Goal: Task Accomplishment & Management: Manage account settings

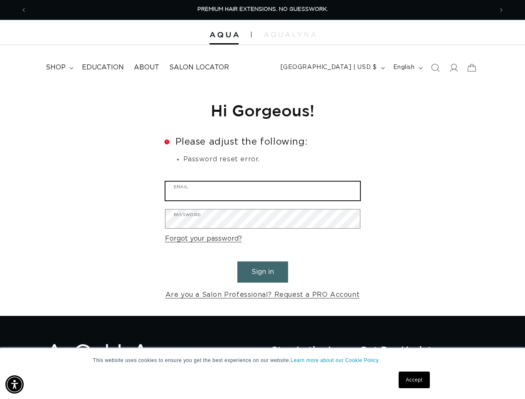
click at [262, 200] on input "Email" at bounding box center [262, 191] width 195 height 19
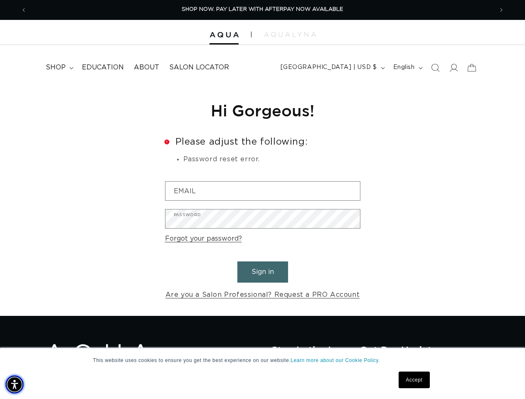
click at [15, 385] on img "Accessibility Menu" at bounding box center [14, 384] width 18 height 18
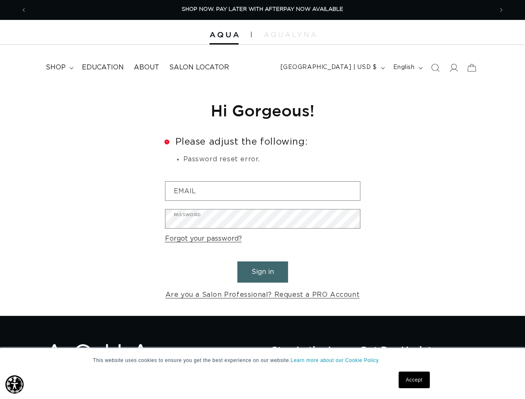
scroll to position [0, 932]
